Goal: Transaction & Acquisition: Purchase product/service

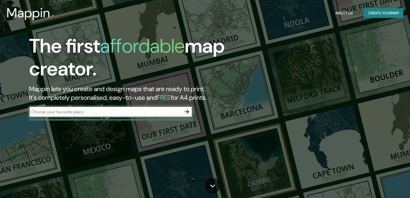
click at [81, 111] on input "text" at bounding box center [105, 112] width 152 height 6
type input "melipilla"
click at [187, 115] on button "button" at bounding box center [186, 112] width 11 height 11
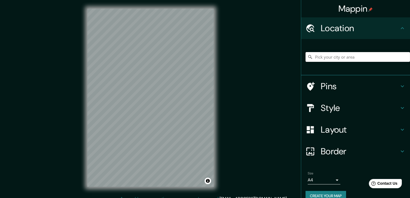
click at [330, 59] on input "Pick your city or area" at bounding box center [357, 57] width 104 height 10
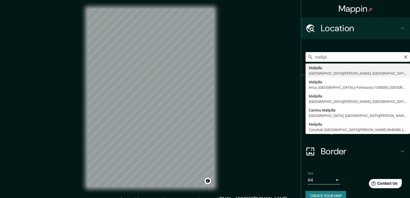
type input "Melipilla, [GEOGRAPHIC_DATA][PERSON_NAME], [GEOGRAPHIC_DATA]"
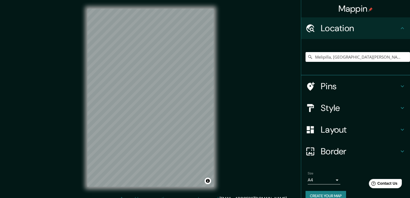
click at [333, 110] on h4 "Style" at bounding box center [360, 108] width 78 height 11
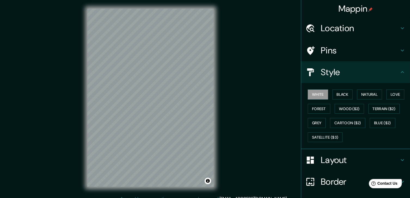
click at [329, 72] on h4 "Style" at bounding box center [360, 72] width 78 height 11
click at [328, 44] on div "Pins" at bounding box center [355, 51] width 109 height 22
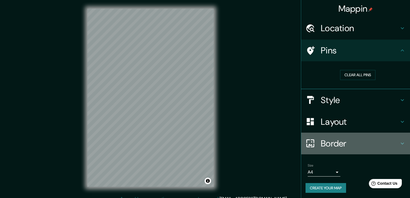
click at [324, 138] on h4 "Border" at bounding box center [360, 143] width 78 height 11
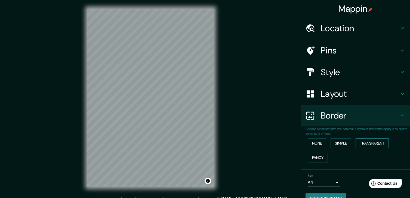
click at [364, 142] on button "Transparent" at bounding box center [371, 144] width 33 height 10
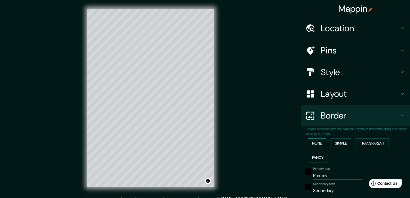
click at [319, 143] on button "None" at bounding box center [317, 144] width 18 height 10
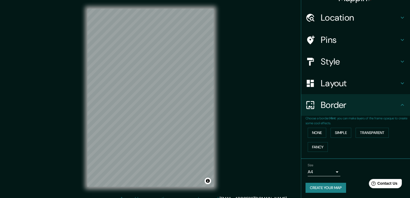
scroll to position [11, 0]
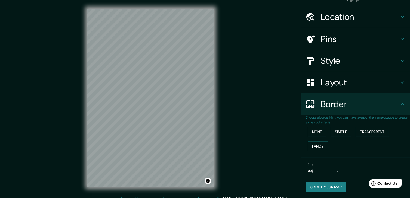
click at [323, 173] on body "Mappin Location [GEOGRAPHIC_DATA], [GEOGRAPHIC_DATA][PERSON_NAME], [GEOGRAPHIC_…" at bounding box center [205, 99] width 410 height 198
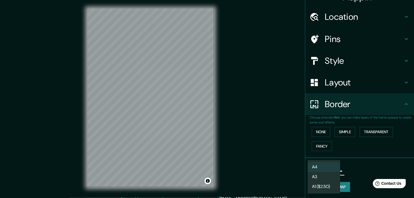
click at [324, 179] on li "A3" at bounding box center [324, 177] width 33 height 10
type input "a4"
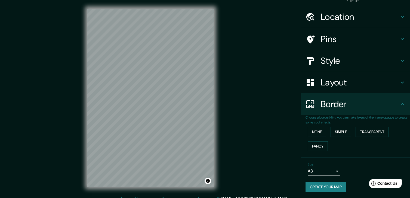
click at [338, 189] on button "Create your map" at bounding box center [325, 187] width 41 height 10
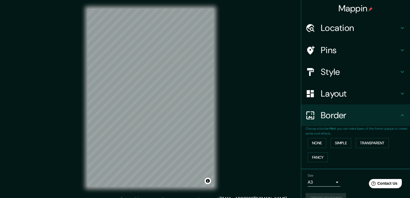
scroll to position [0, 0]
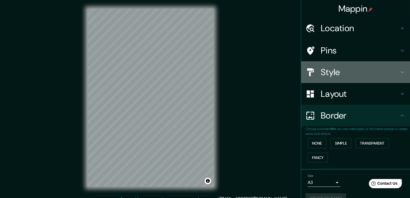
click at [337, 70] on h4 "Style" at bounding box center [360, 72] width 78 height 11
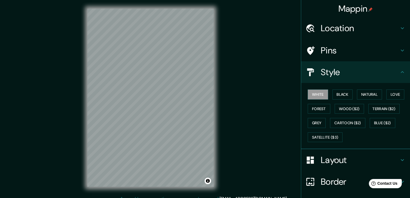
click at [337, 70] on h4 "Style" at bounding box center [360, 72] width 78 height 11
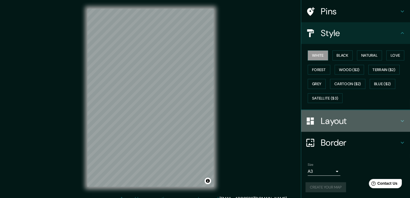
click at [347, 129] on div "Layout" at bounding box center [355, 121] width 109 height 22
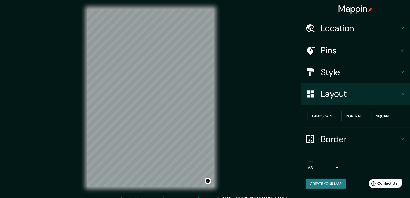
click at [328, 121] on button "Landscape" at bounding box center [322, 116] width 29 height 10
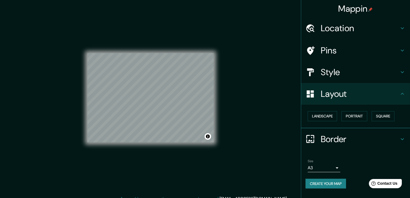
click at [268, 95] on div "Mappin Location [GEOGRAPHIC_DATA], [GEOGRAPHIC_DATA][PERSON_NAME], [GEOGRAPHIC_…" at bounding box center [205, 102] width 410 height 205
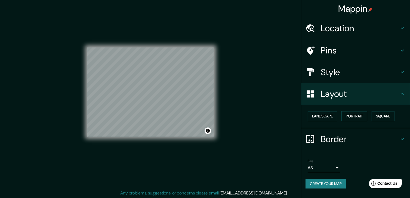
scroll to position [6, 0]
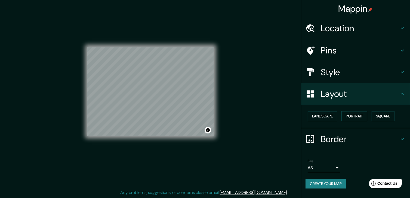
click at [339, 182] on button "Create your map" at bounding box center [325, 184] width 41 height 10
click at [333, 181] on button "Create your map" at bounding box center [325, 184] width 41 height 10
click at [342, 186] on button "Create your map" at bounding box center [325, 184] width 41 height 10
click at [345, 70] on h4 "Style" at bounding box center [360, 72] width 78 height 11
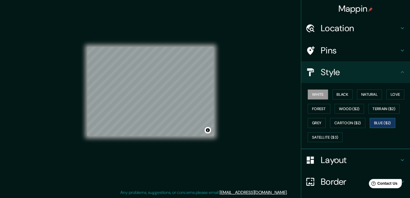
click at [385, 125] on button "Blue ($2)" at bounding box center [383, 123] width 26 height 10
click at [339, 122] on button "Cartoon ($2)" at bounding box center [347, 123] width 35 height 10
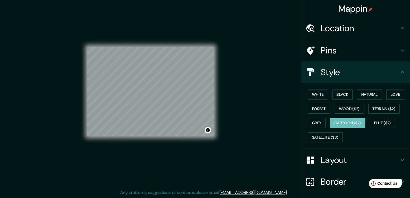
click at [301, 124] on div "White Black Natural Love Forest Wood ($2) Terrain ($2) Grey Cartoon ($2) Blue (…" at bounding box center [355, 116] width 109 height 66
click at [308, 124] on button "Grey" at bounding box center [317, 123] width 18 height 10
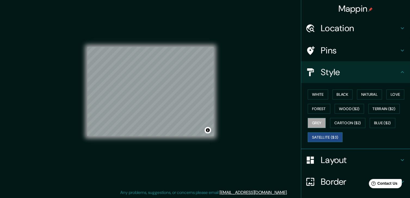
click at [320, 136] on button "Satellite ($3)" at bounding box center [325, 138] width 35 height 10
click at [321, 95] on button "White" at bounding box center [318, 95] width 20 height 10
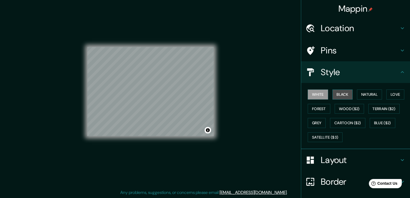
click at [343, 92] on button "Black" at bounding box center [342, 95] width 20 height 10
click at [364, 94] on button "Natural" at bounding box center [369, 95] width 25 height 10
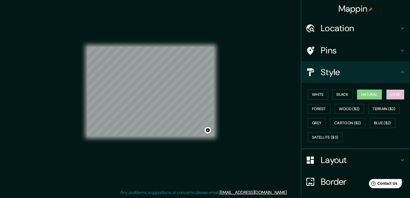
click at [398, 94] on button "Love" at bounding box center [395, 95] width 18 height 10
click at [308, 110] on button "Forest" at bounding box center [319, 109] width 23 height 10
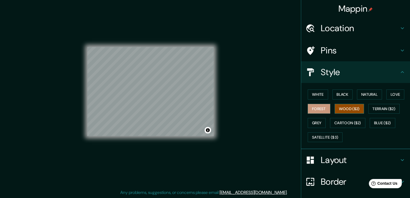
click at [342, 106] on button "Wood ($2)" at bounding box center [348, 109] width 29 height 10
click at [375, 107] on button "Terrain ($2)" at bounding box center [384, 109] width 32 height 10
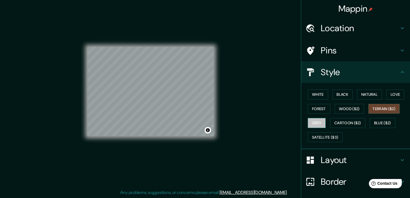
click at [309, 122] on button "Grey" at bounding box center [317, 123] width 18 height 10
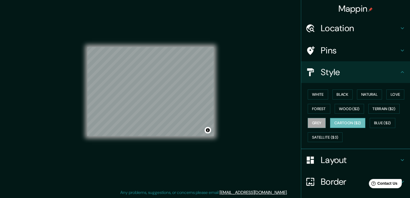
click at [334, 121] on button "Cartoon ($2)" at bounding box center [347, 123] width 35 height 10
click at [380, 123] on button "Blue ($2)" at bounding box center [383, 123] width 26 height 10
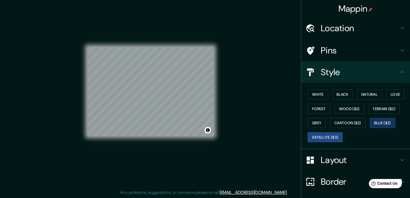
click at [324, 139] on button "Satellite ($3)" at bounding box center [325, 138] width 35 height 10
click at [321, 96] on button "White" at bounding box center [318, 95] width 20 height 10
click at [322, 137] on button "Satellite ($3)" at bounding box center [325, 138] width 35 height 10
click at [370, 120] on button "Blue ($2)" at bounding box center [383, 123] width 26 height 10
